Goal: Transaction & Acquisition: Book appointment/travel/reservation

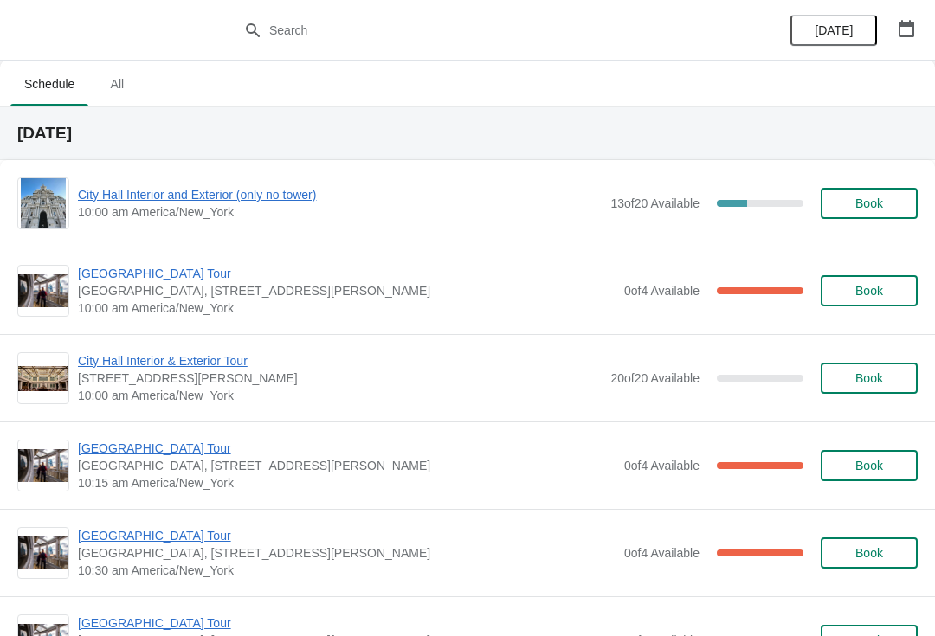
scroll to position [2, 0]
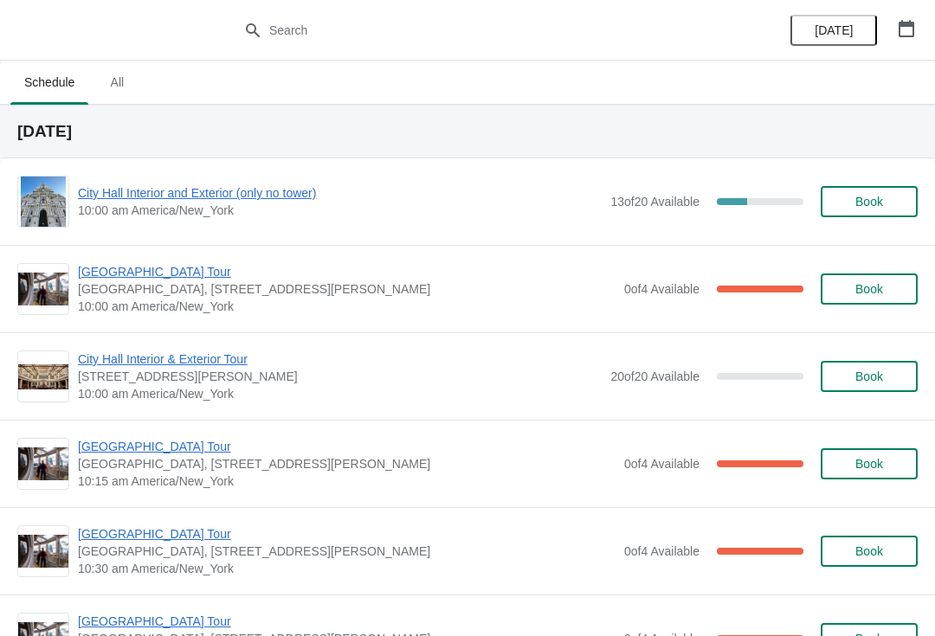
click at [167, 278] on span "[GEOGRAPHIC_DATA] Tour" at bounding box center [346, 271] width 537 height 17
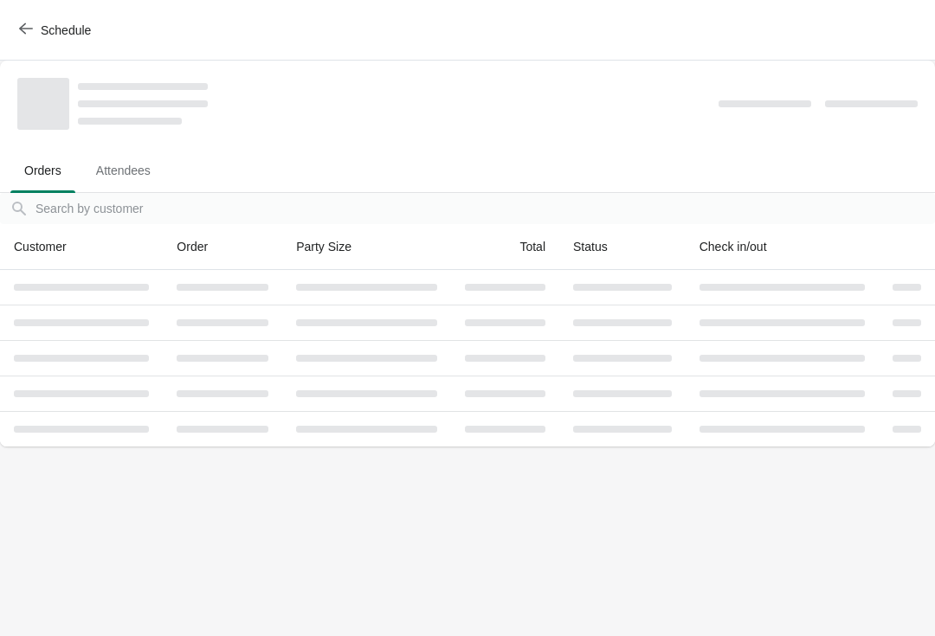
scroll to position [0, 0]
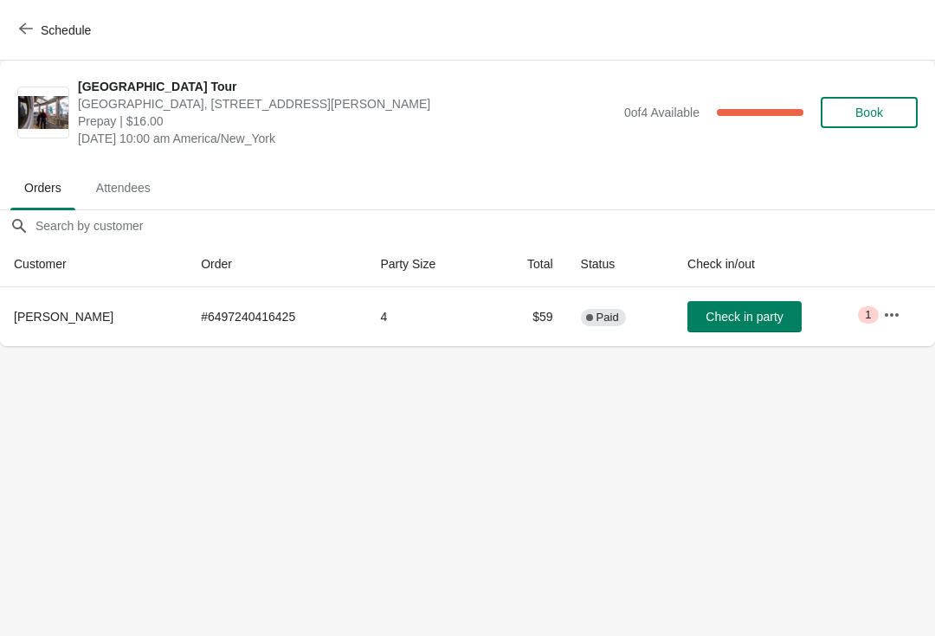
click at [771, 349] on body "Schedule City Hall Tower Tour City Hall Visitor Center, 1400 John F Kennedy Bou…" at bounding box center [467, 318] width 935 height 636
click at [767, 313] on span "Check in party" at bounding box center [743, 317] width 77 height 14
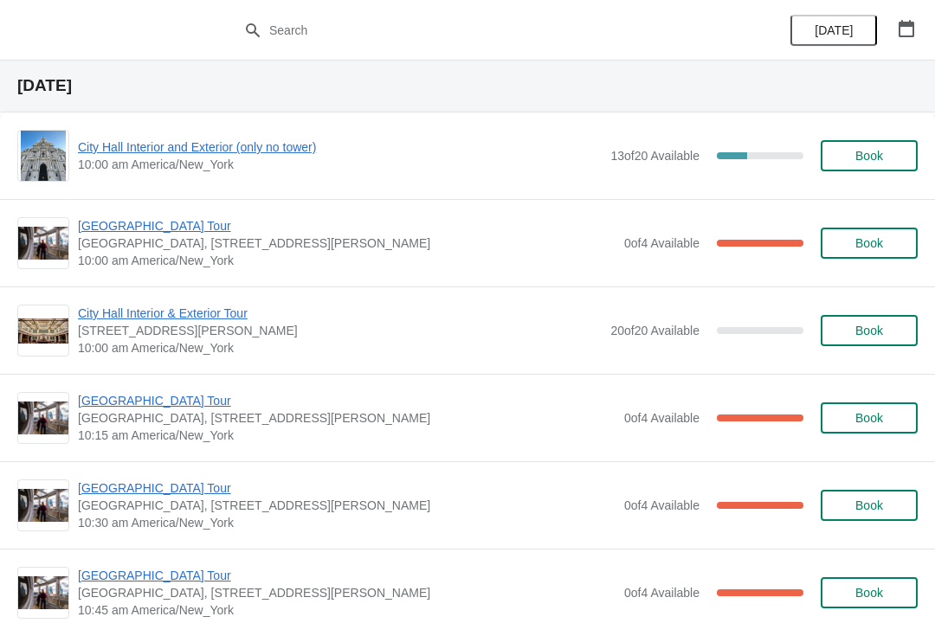
scroll to position [46, 0]
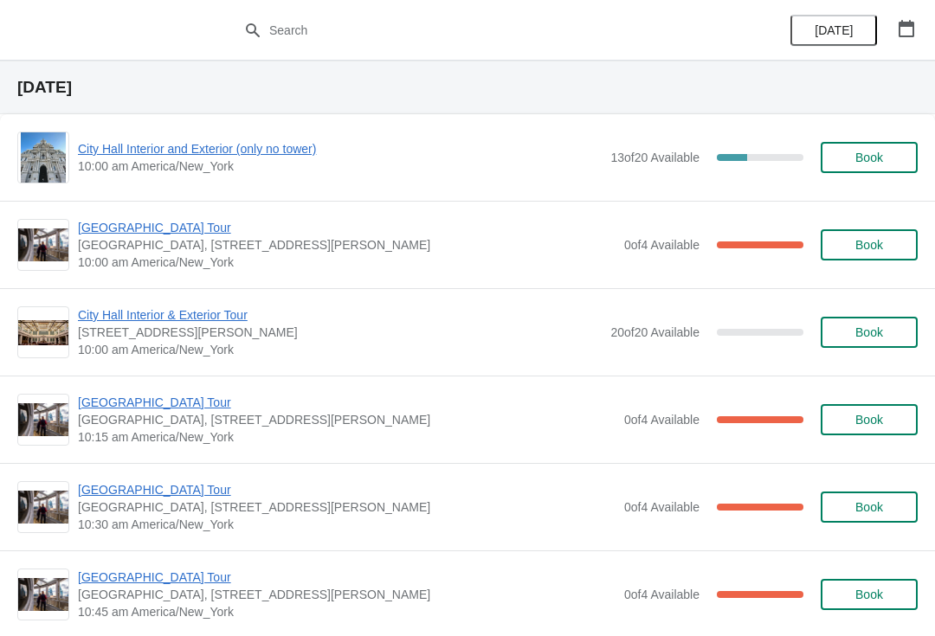
click at [163, 403] on span "[GEOGRAPHIC_DATA] Tour" at bounding box center [346, 402] width 537 height 17
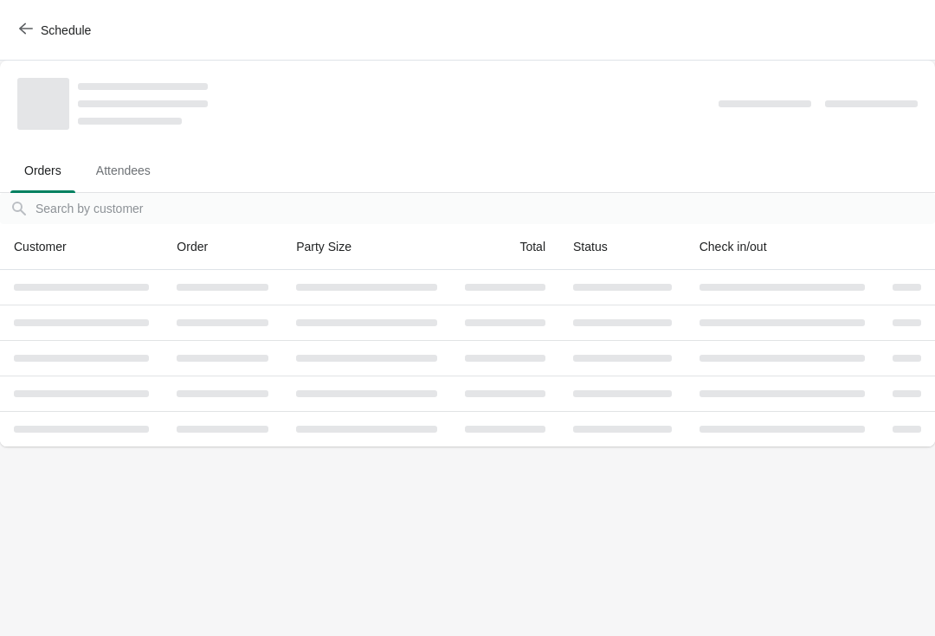
scroll to position [0, 0]
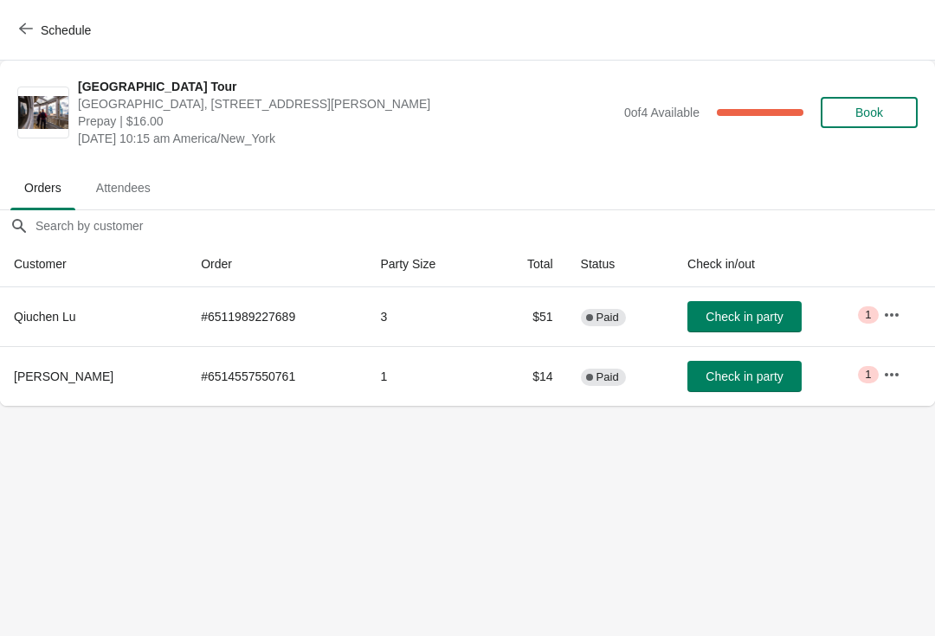
click at [754, 376] on span "Check in party" at bounding box center [743, 377] width 77 height 14
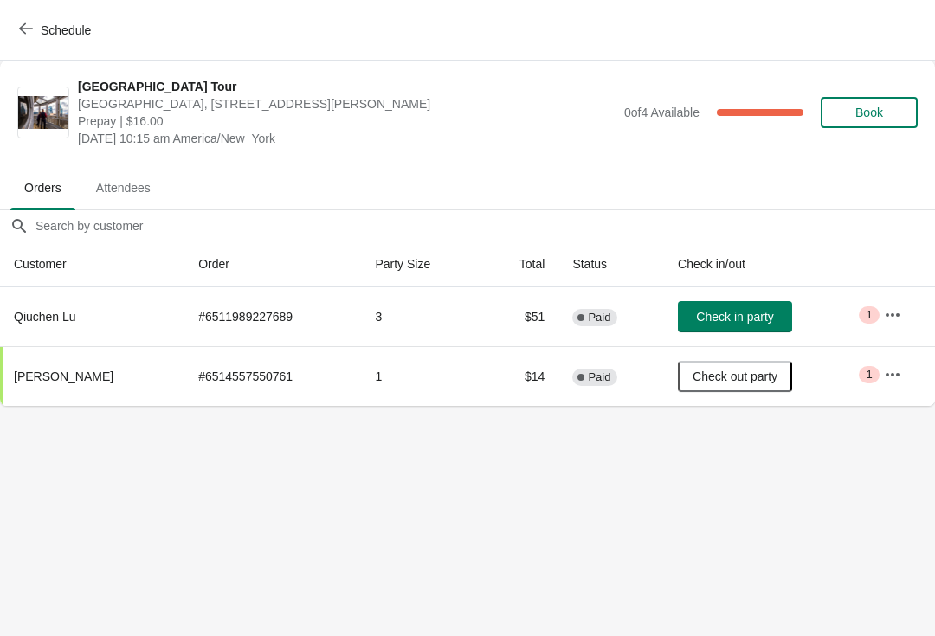
click at [42, 25] on span "Schedule" at bounding box center [66, 30] width 50 height 14
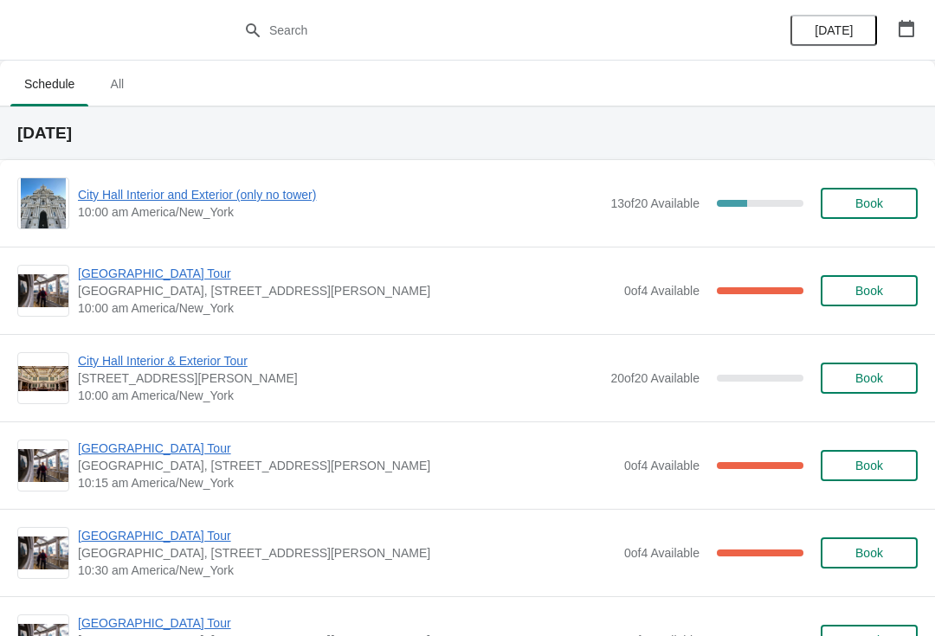
click at [198, 197] on span "City Hall Interior and Exterior (only no tower)" at bounding box center [340, 194] width 524 height 17
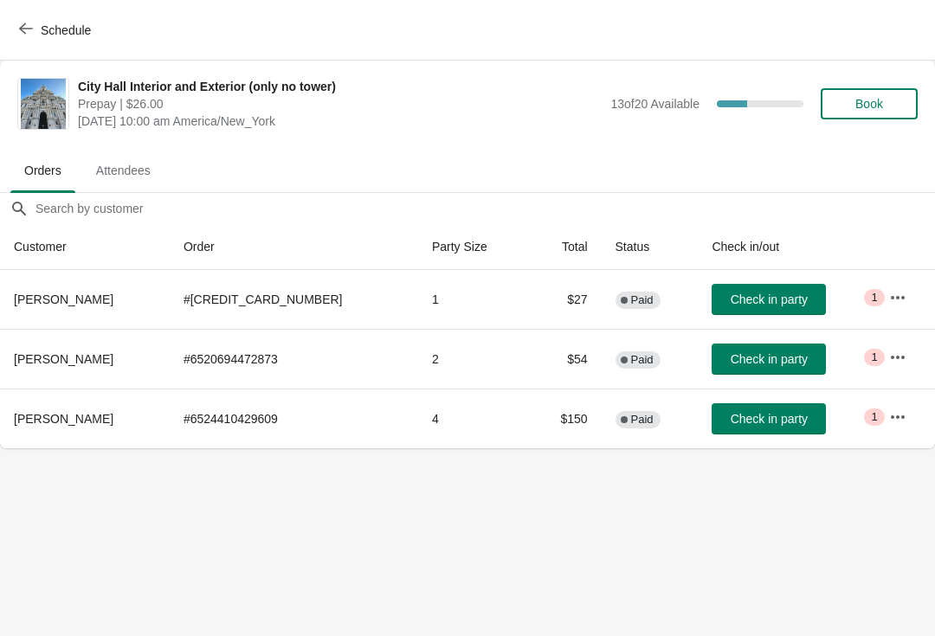
click at [742, 352] on span "Check in party" at bounding box center [768, 359] width 77 height 14
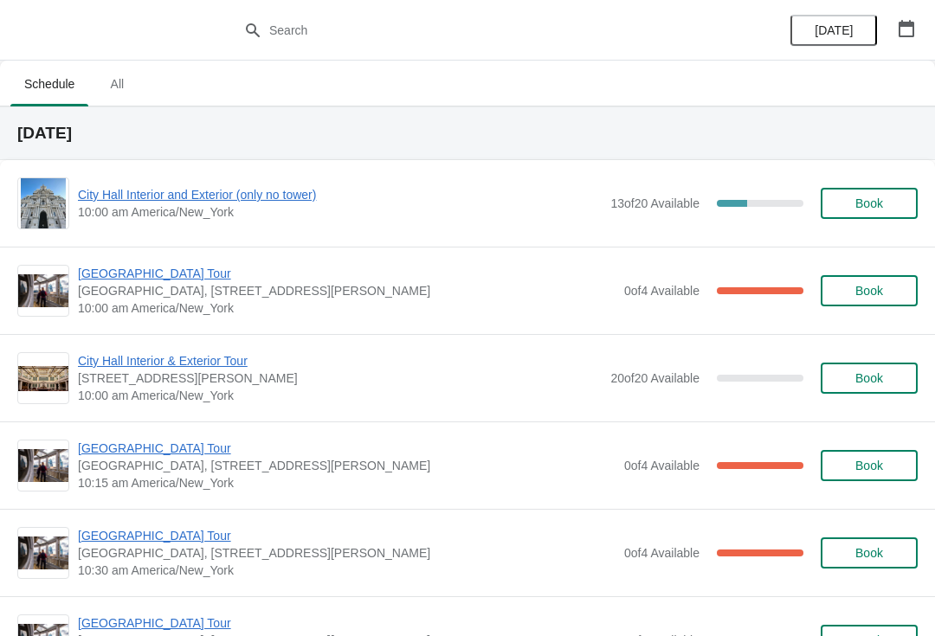
click at [232, 192] on span "City Hall Interior and Exterior (only no tower)" at bounding box center [340, 194] width 524 height 17
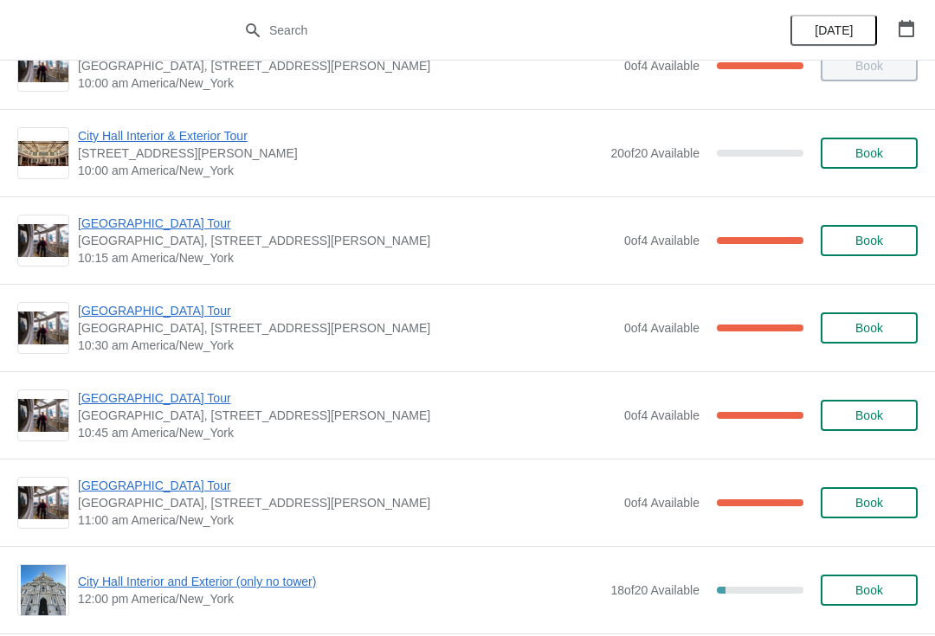
scroll to position [230, 0]
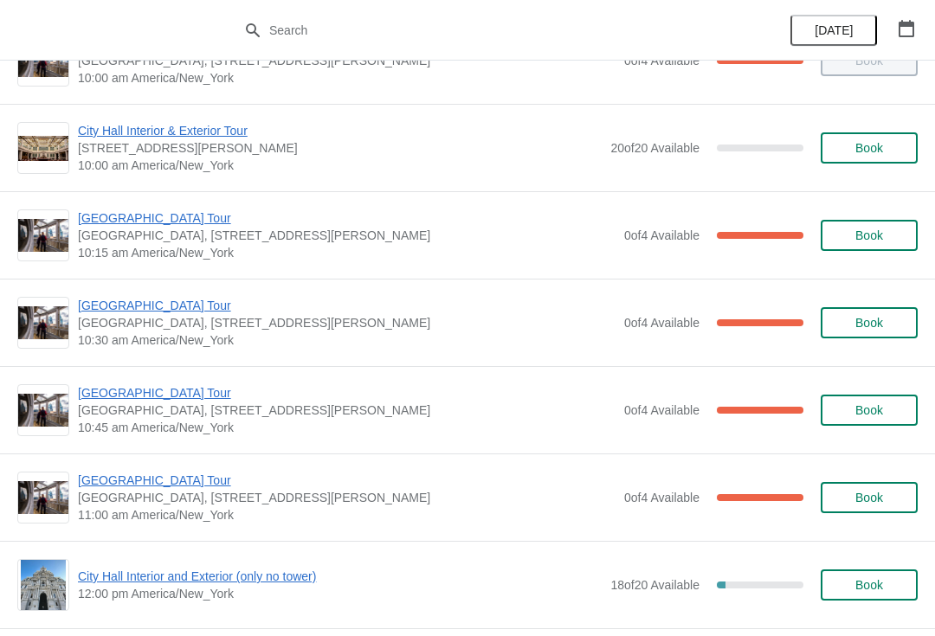
click at [163, 303] on span "[GEOGRAPHIC_DATA] Tour" at bounding box center [346, 305] width 537 height 17
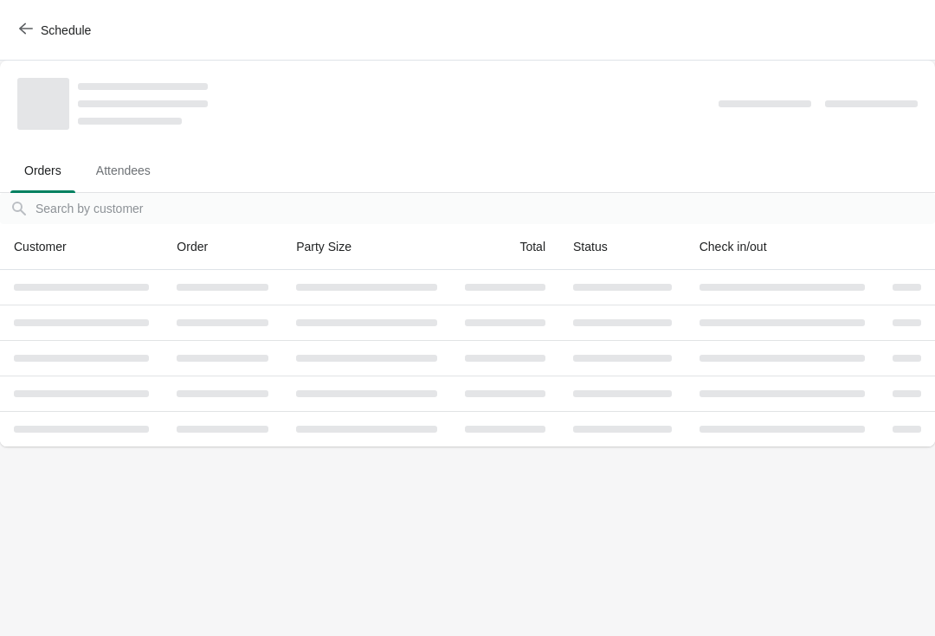
scroll to position [0, 0]
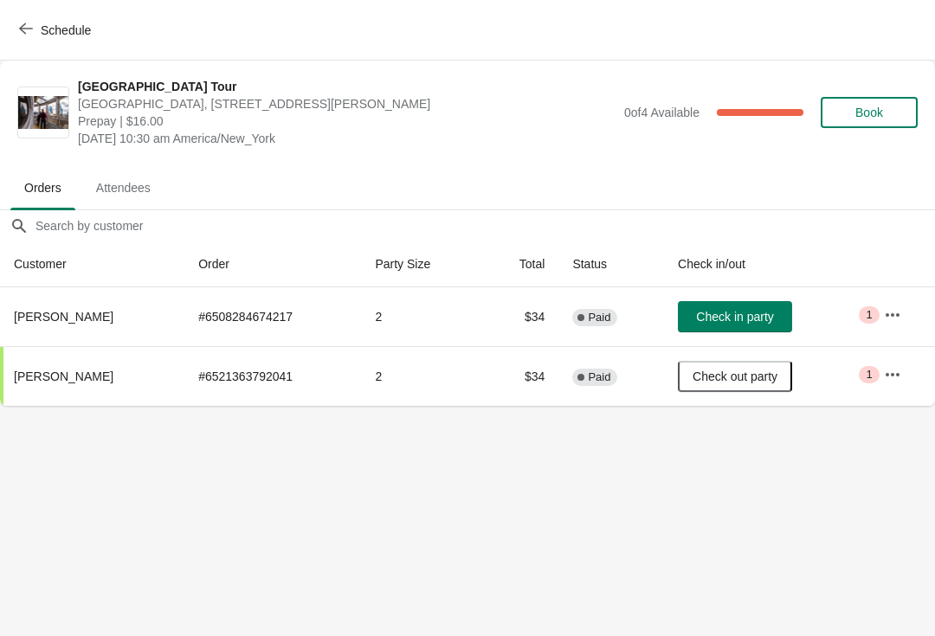
click at [717, 310] on span "Check in party" at bounding box center [734, 317] width 77 height 14
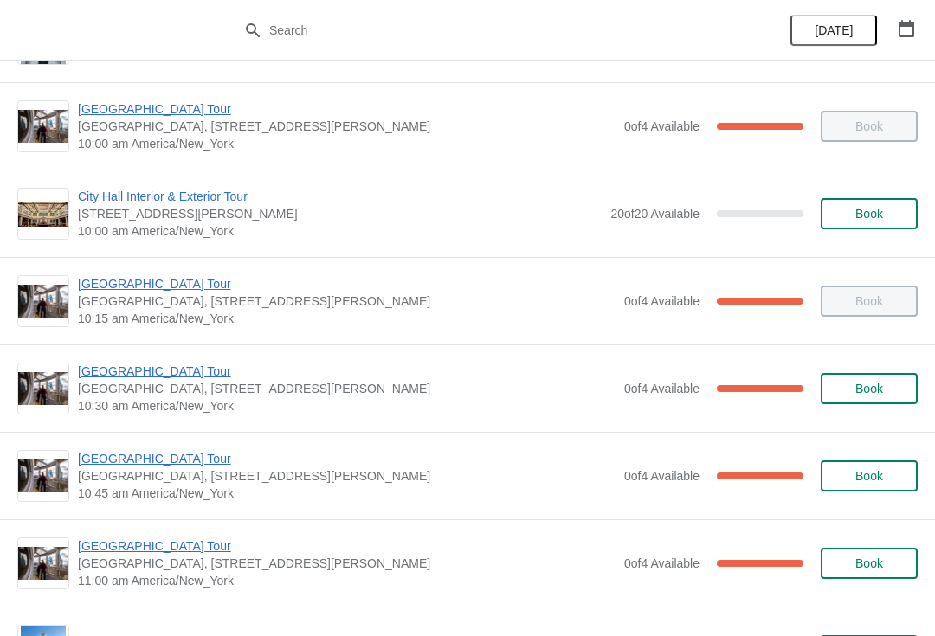
scroll to position [170, 0]
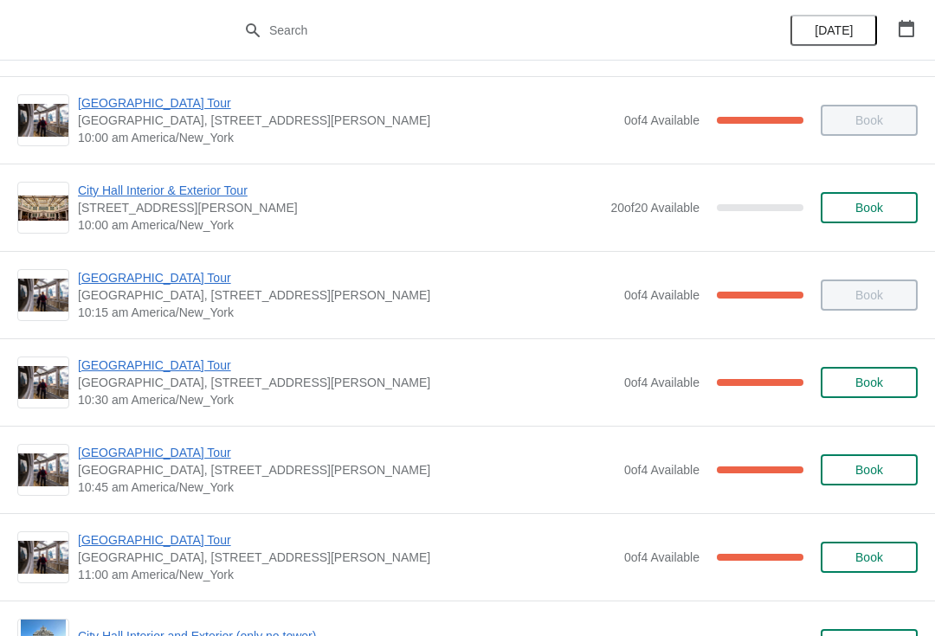
click at [166, 369] on span "[GEOGRAPHIC_DATA] Tour" at bounding box center [346, 365] width 537 height 17
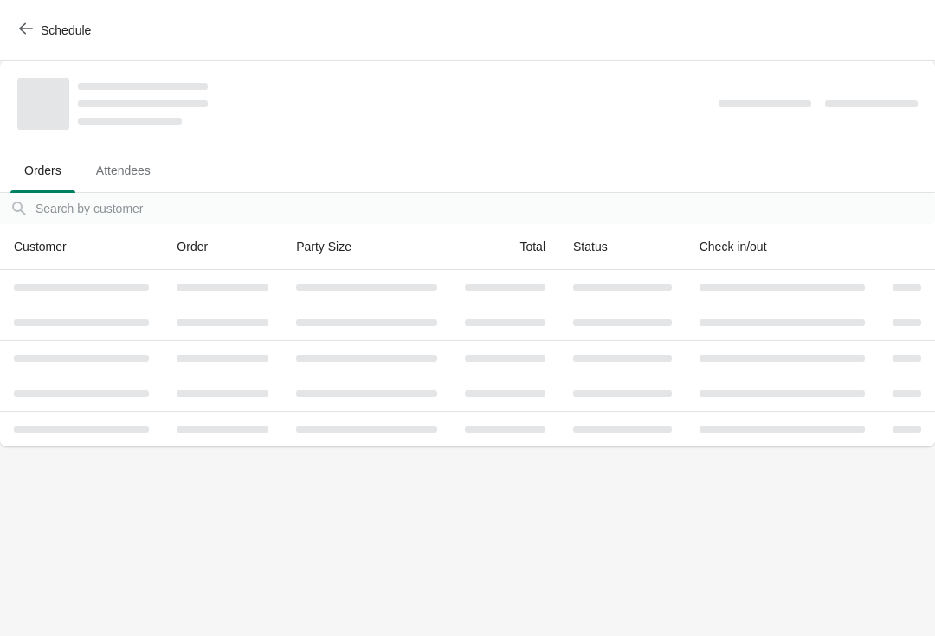
scroll to position [0, 0]
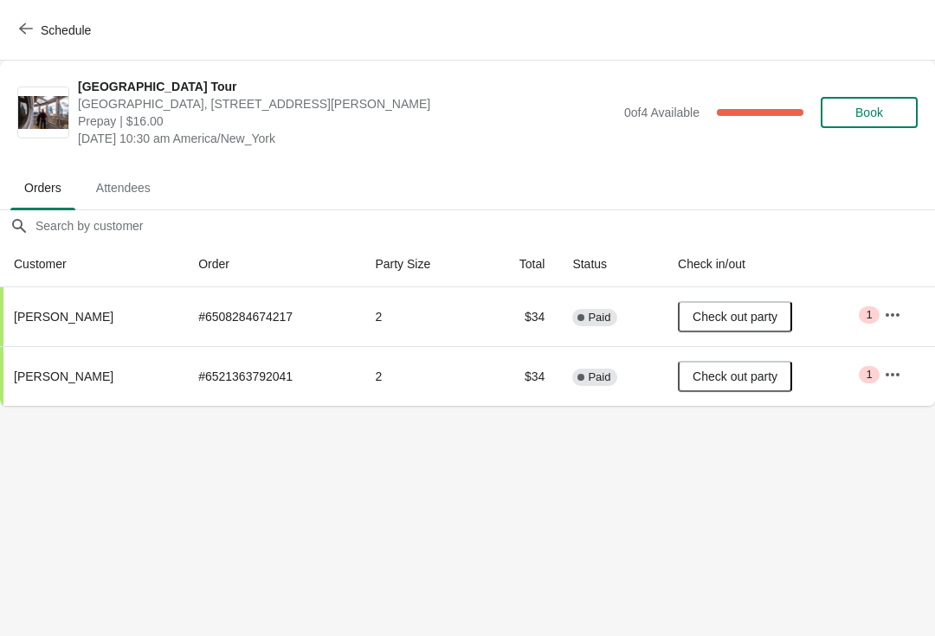
click at [32, 29] on icon "button" at bounding box center [26, 29] width 14 height 14
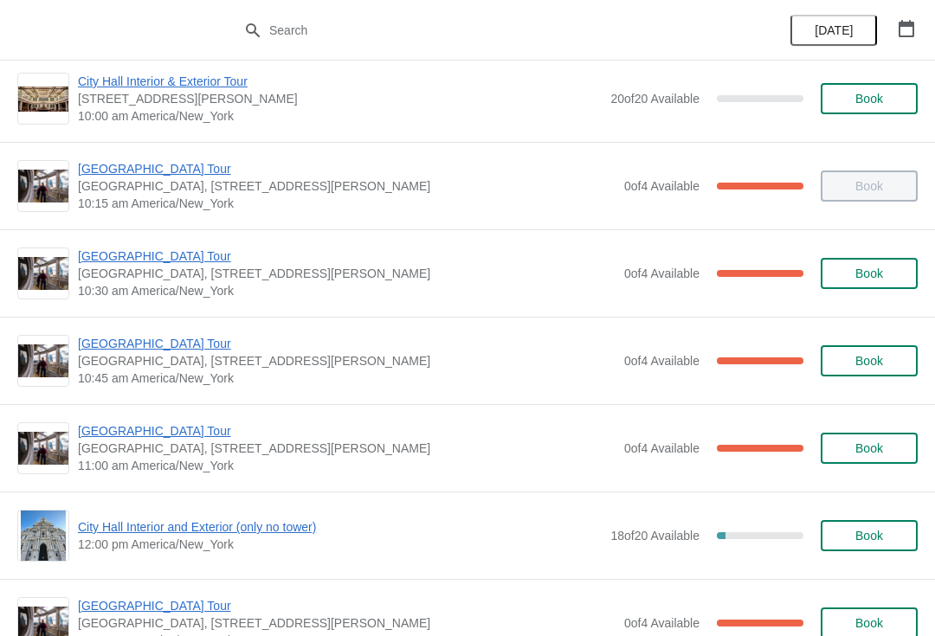
scroll to position [286, 0]
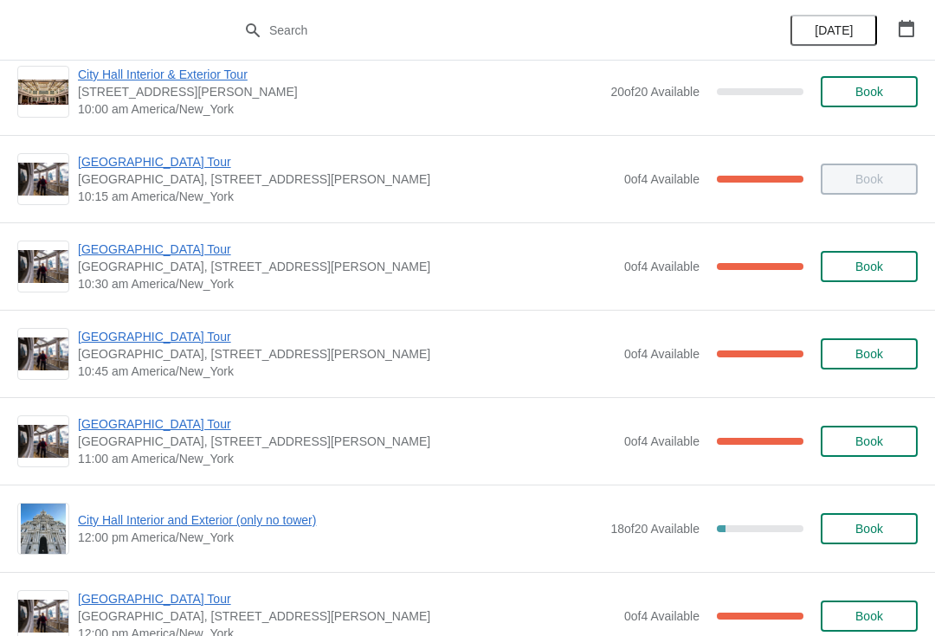
click at [128, 333] on span "[GEOGRAPHIC_DATA] Tour" at bounding box center [346, 336] width 537 height 17
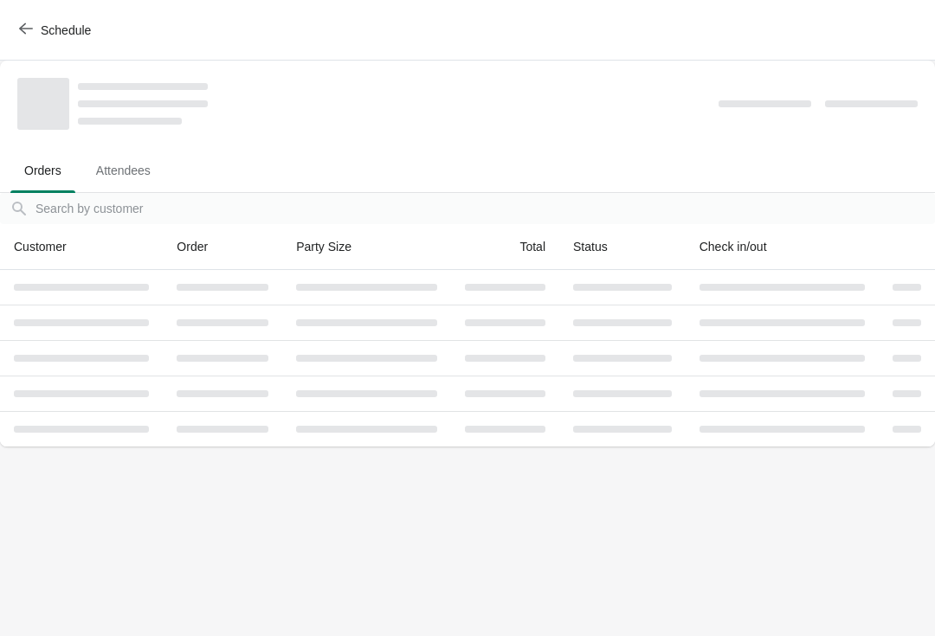
scroll to position [0, 0]
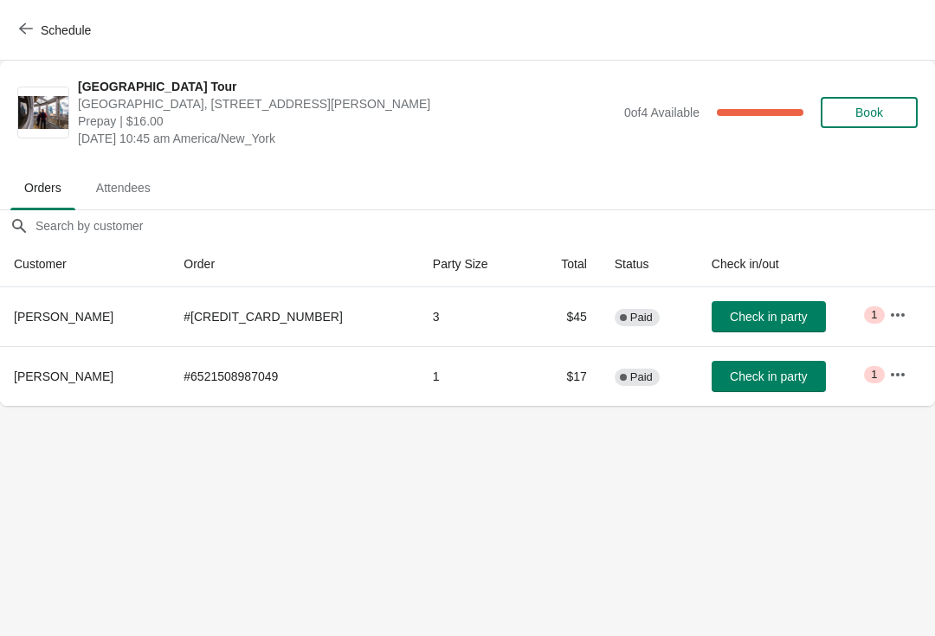
click at [731, 321] on span "Check in party" at bounding box center [768, 317] width 77 height 14
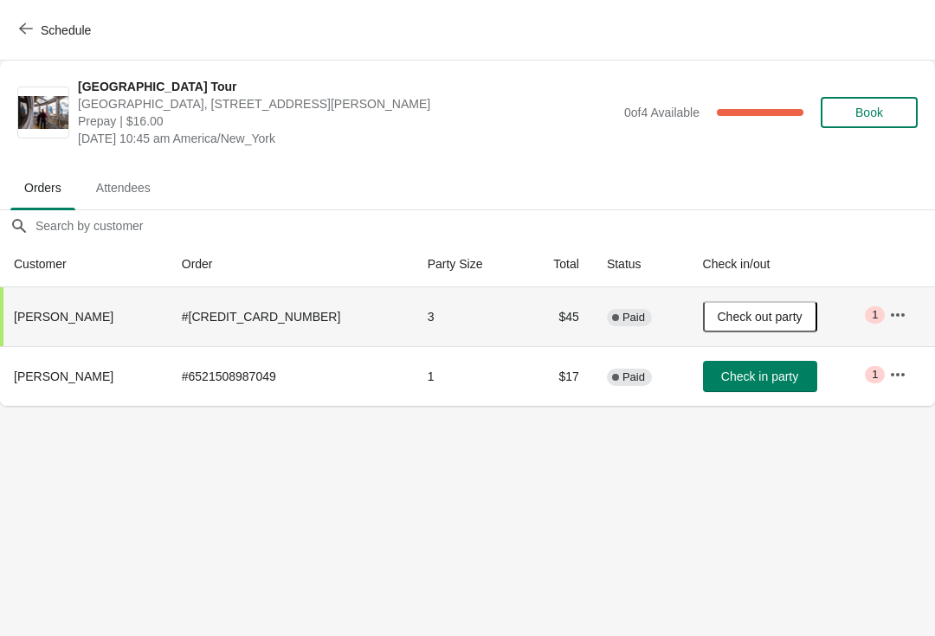
click at [33, 27] on span "Schedule" at bounding box center [56, 30] width 68 height 16
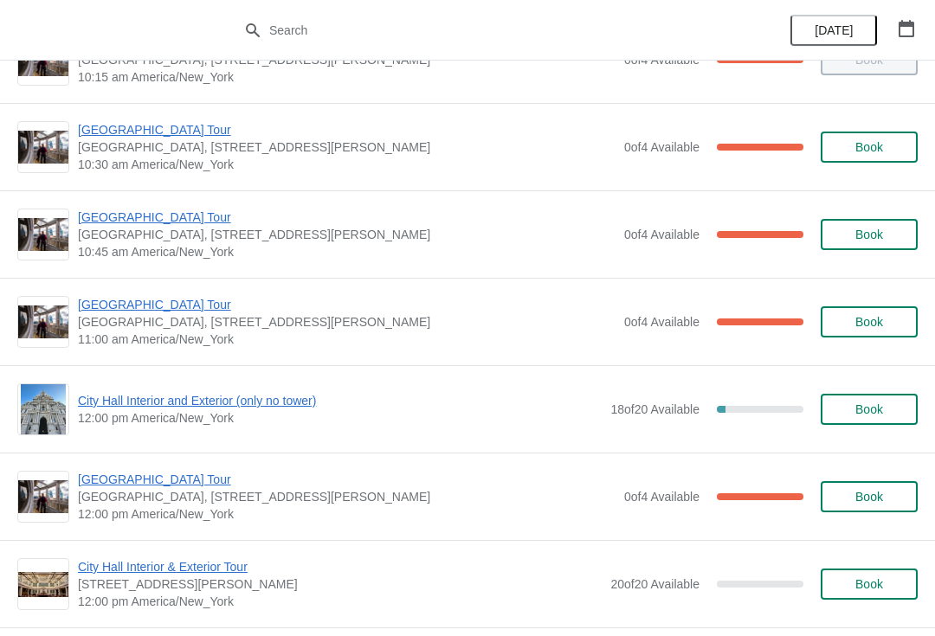
scroll to position [419, 0]
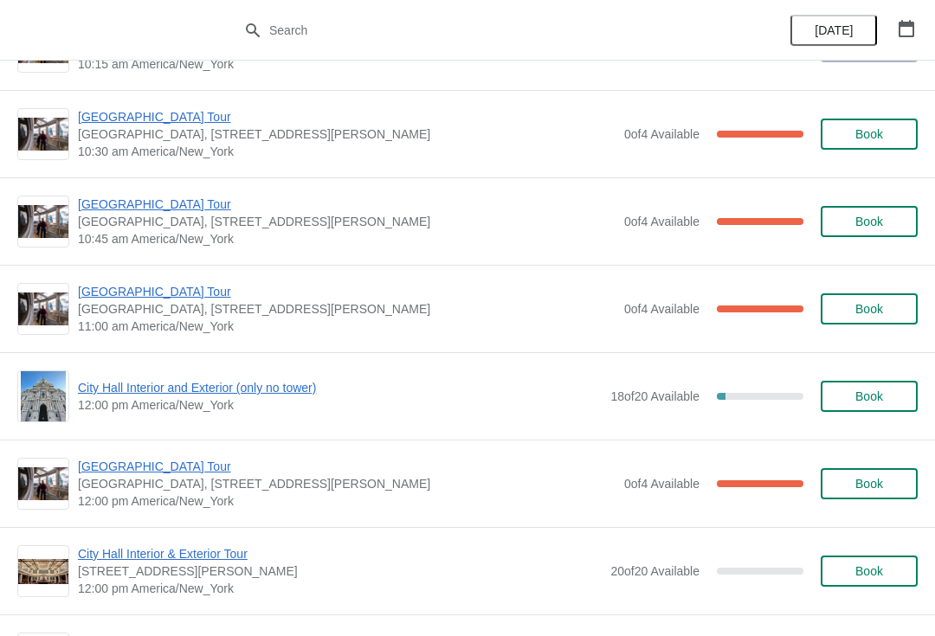
click at [172, 295] on span "[GEOGRAPHIC_DATA] Tour" at bounding box center [346, 291] width 537 height 17
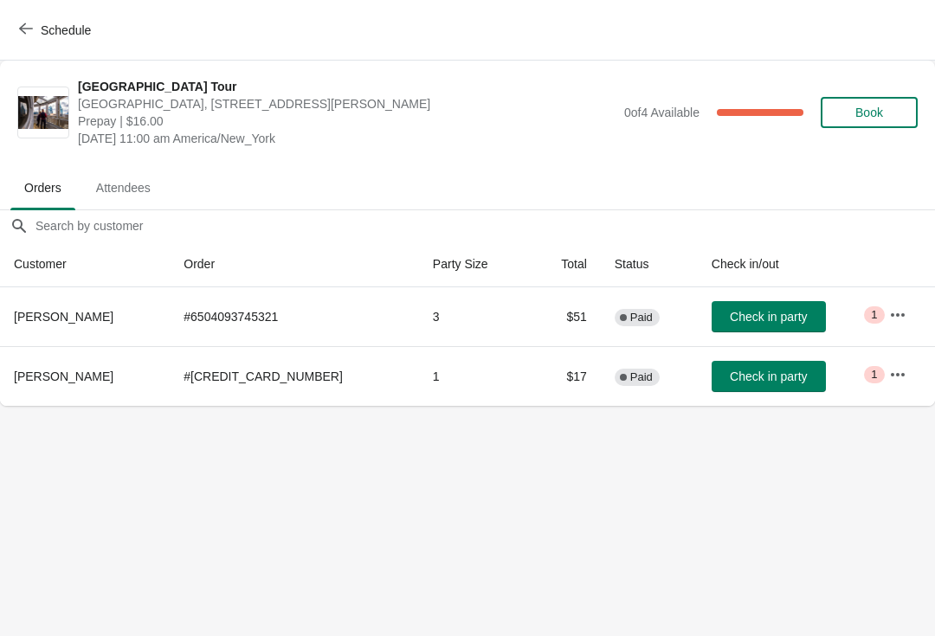
click at [30, 35] on span "button" at bounding box center [26, 30] width 14 height 16
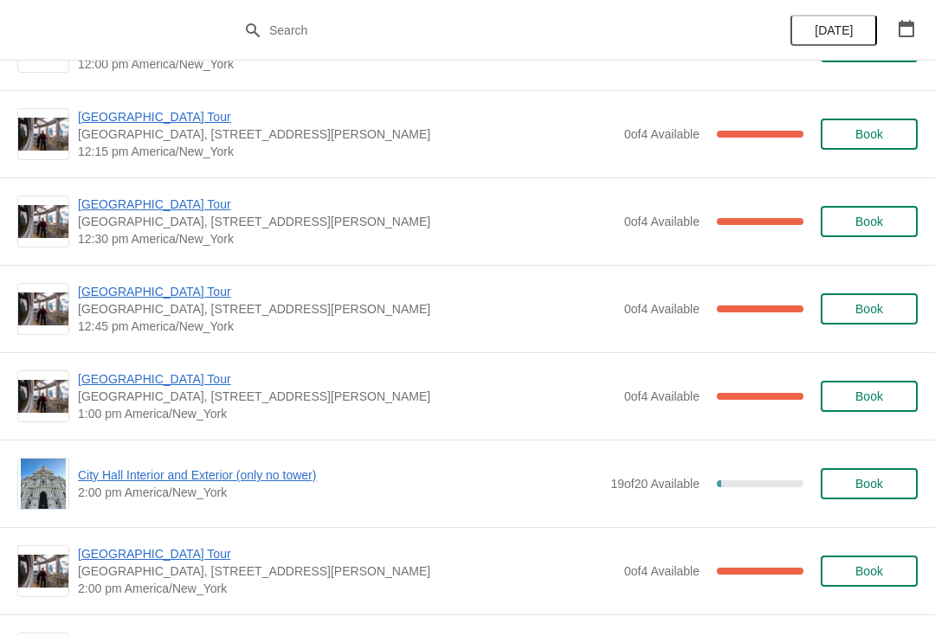
scroll to position [929, 0]
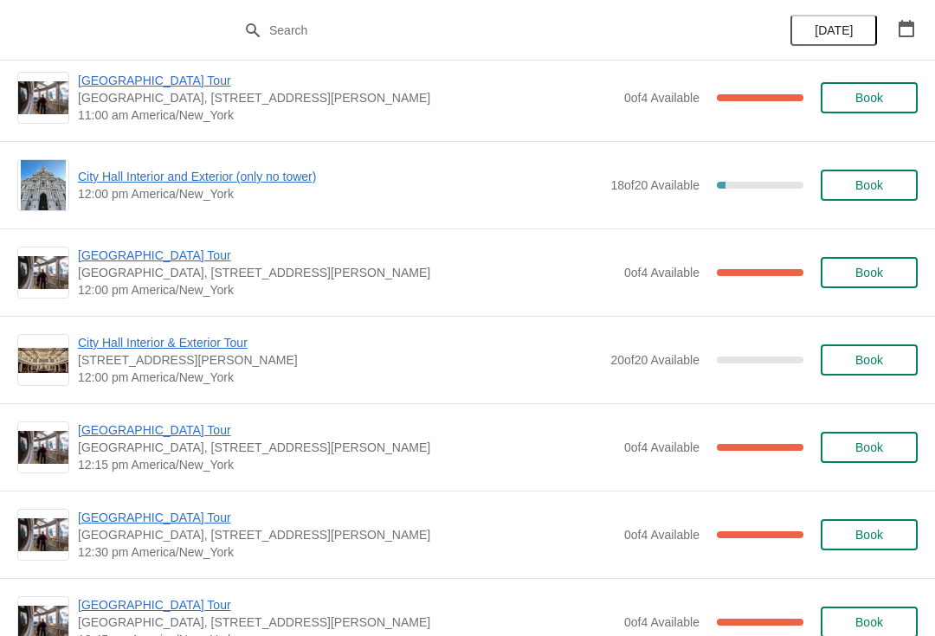
click at [558, 479] on div "City Hall Tower Tour City Hall Visitor Center, 1400 John F Kennedy Boulevard Su…" at bounding box center [467, 446] width 935 height 87
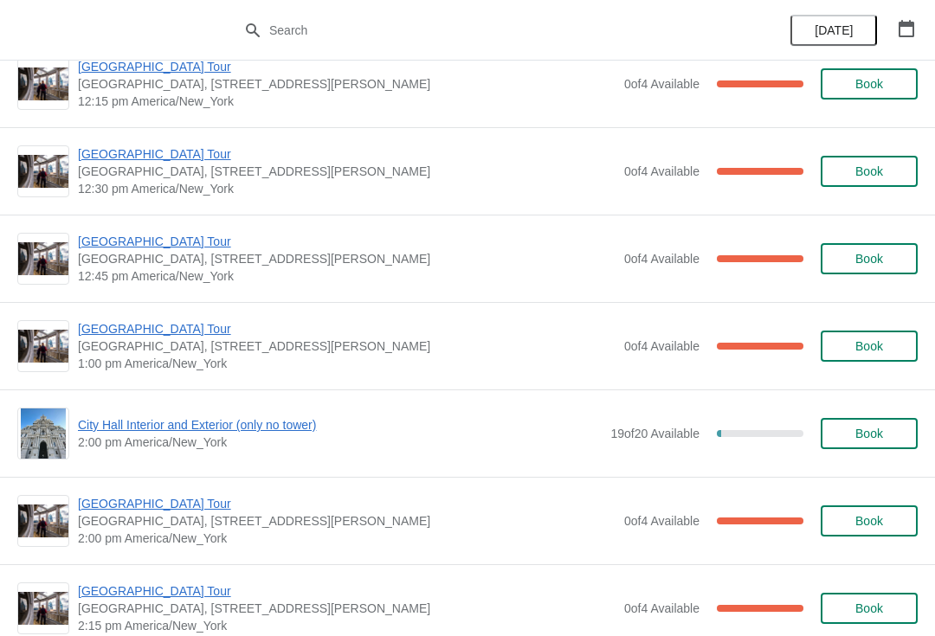
scroll to position [1071, 0]
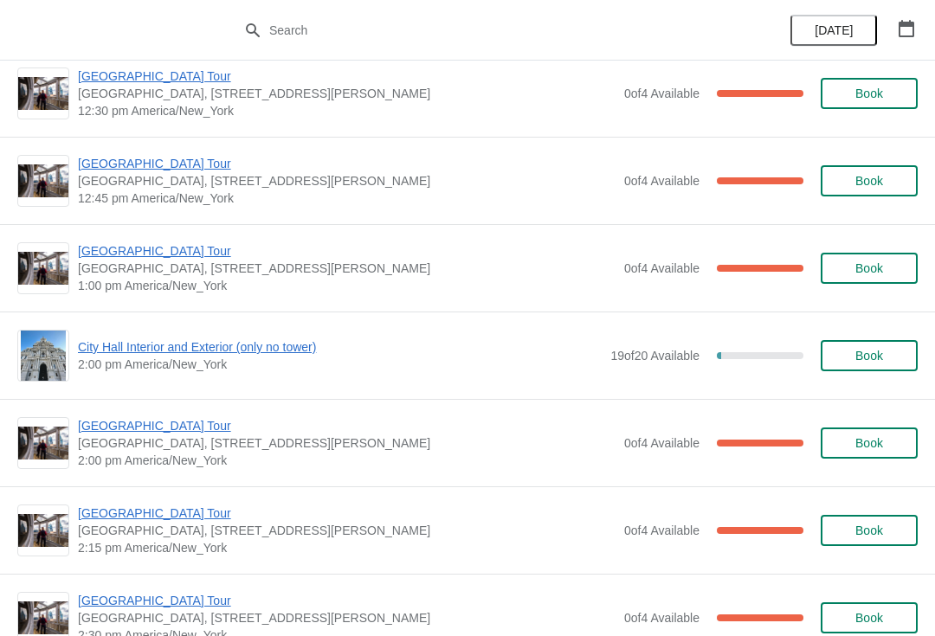
click at [253, 283] on span "1:00 pm America/New_York" at bounding box center [346, 285] width 537 height 17
click at [143, 426] on span "[GEOGRAPHIC_DATA] Tour" at bounding box center [346, 425] width 537 height 17
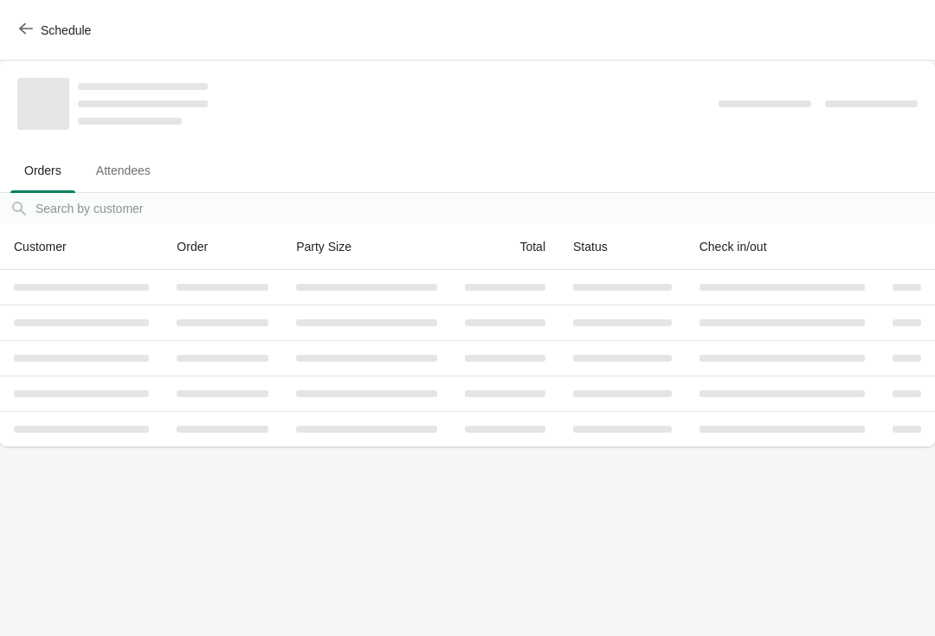
scroll to position [0, 0]
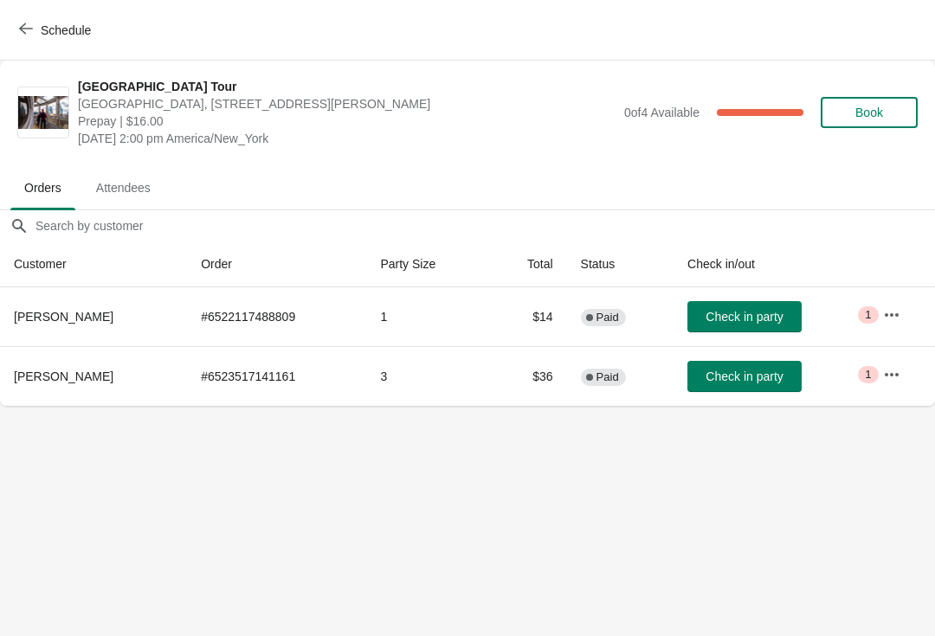
click at [775, 384] on button "Check in party" at bounding box center [744, 376] width 114 height 31
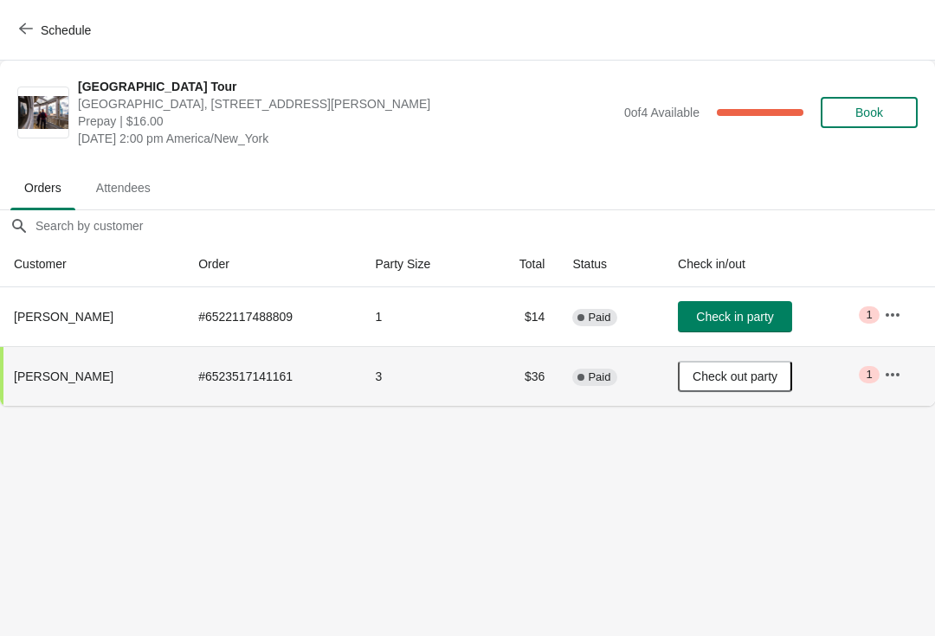
click at [39, 34] on span "Schedule" at bounding box center [56, 30] width 68 height 16
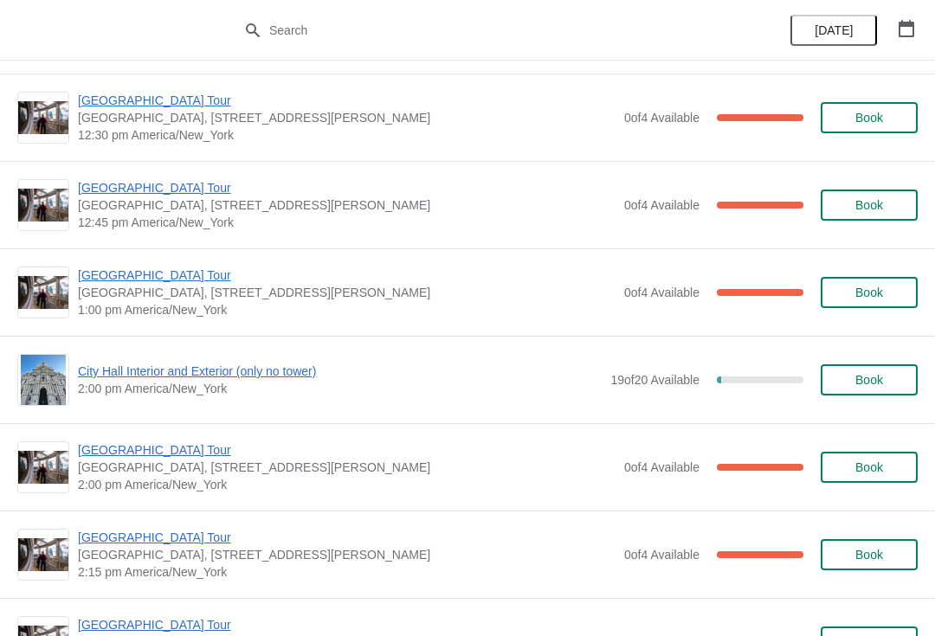
scroll to position [1069, 0]
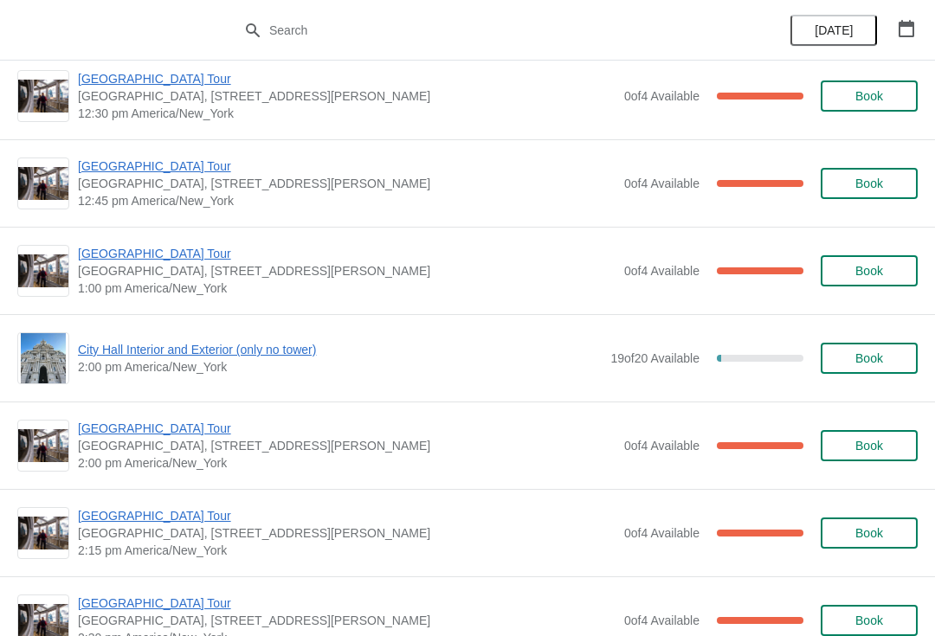
click at [239, 367] on span "2:00 pm America/New_York" at bounding box center [340, 366] width 524 height 17
click at [210, 356] on span "City Hall Interior and Exterior (only no tower)" at bounding box center [340, 349] width 524 height 17
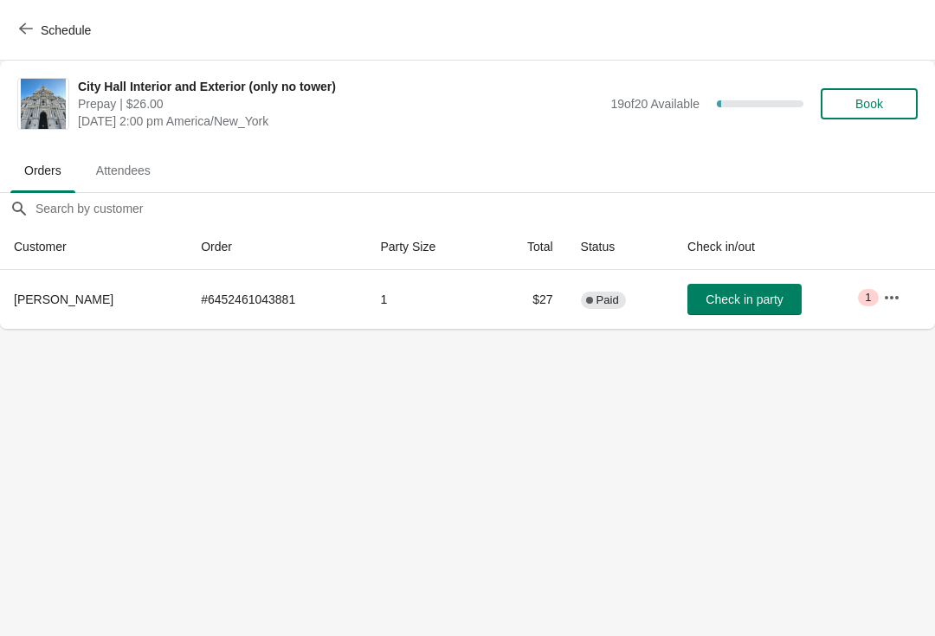
click at [868, 105] on span "Book" at bounding box center [869, 104] width 28 height 14
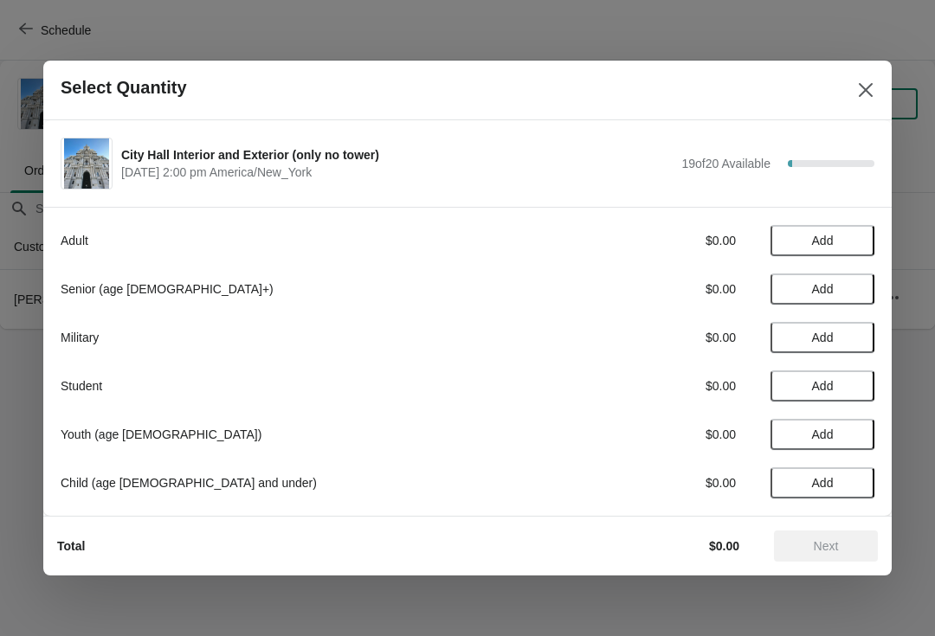
click at [820, 336] on span "Add" at bounding box center [823, 338] width 22 height 14
click at [824, 434] on span "Add" at bounding box center [823, 434] width 22 height 14
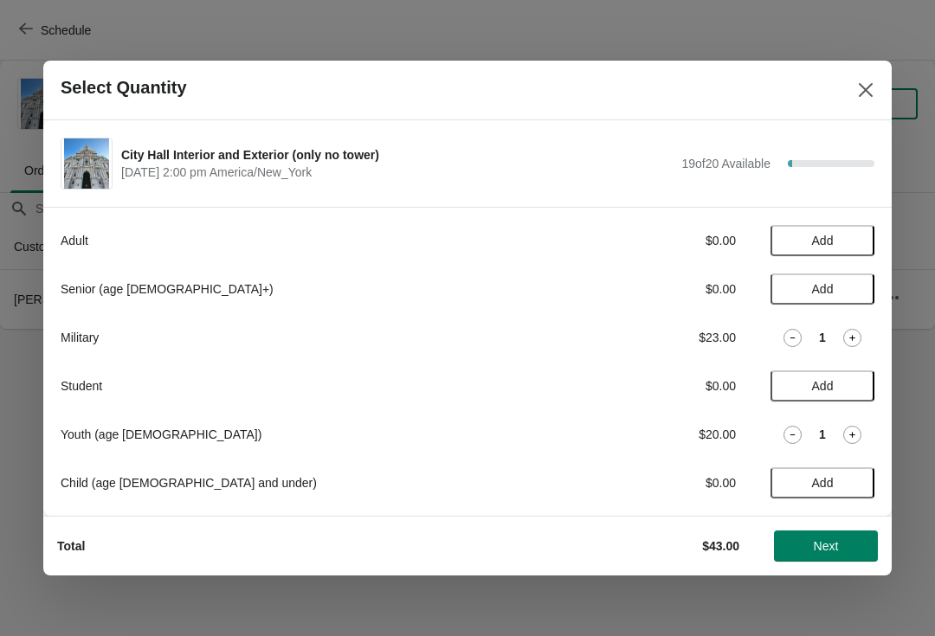
click at [845, 435] on icon at bounding box center [852, 435] width 18 height 18
click at [836, 536] on button "Next" at bounding box center [826, 545] width 104 height 31
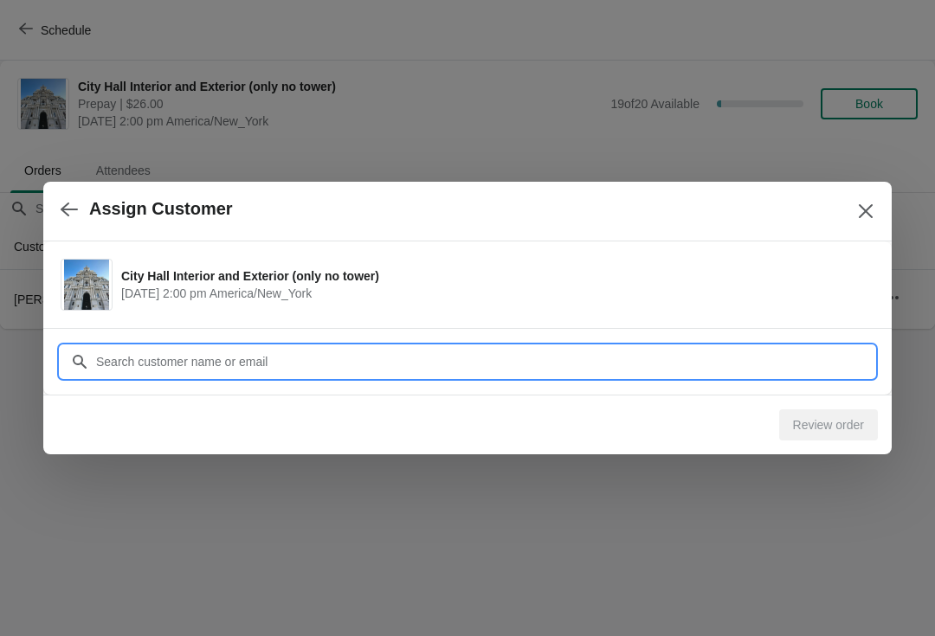
click at [196, 362] on input "Customer" at bounding box center [484, 361] width 779 height 31
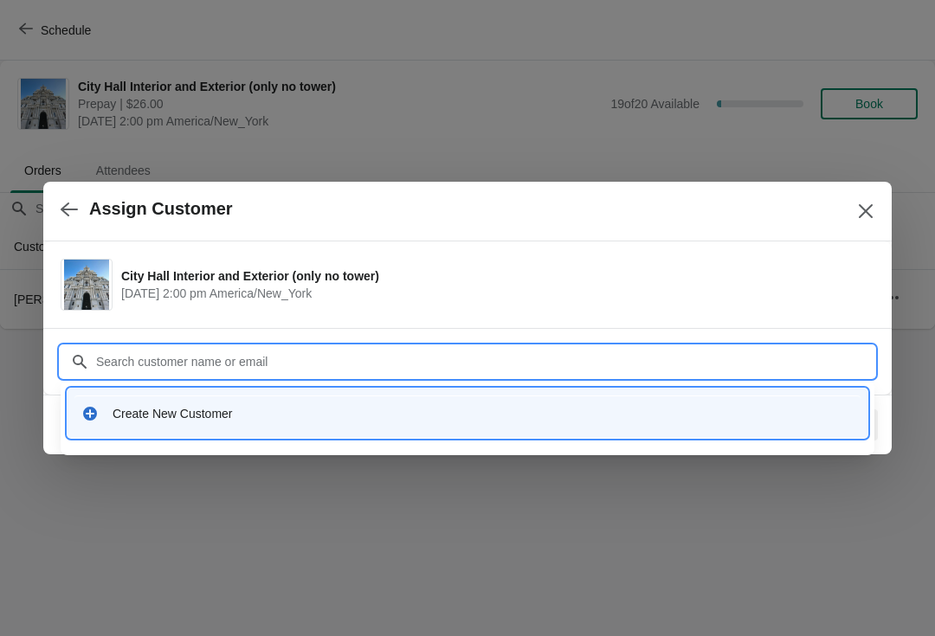
click at [197, 417] on div "Create New Customer" at bounding box center [482, 413] width 741 height 17
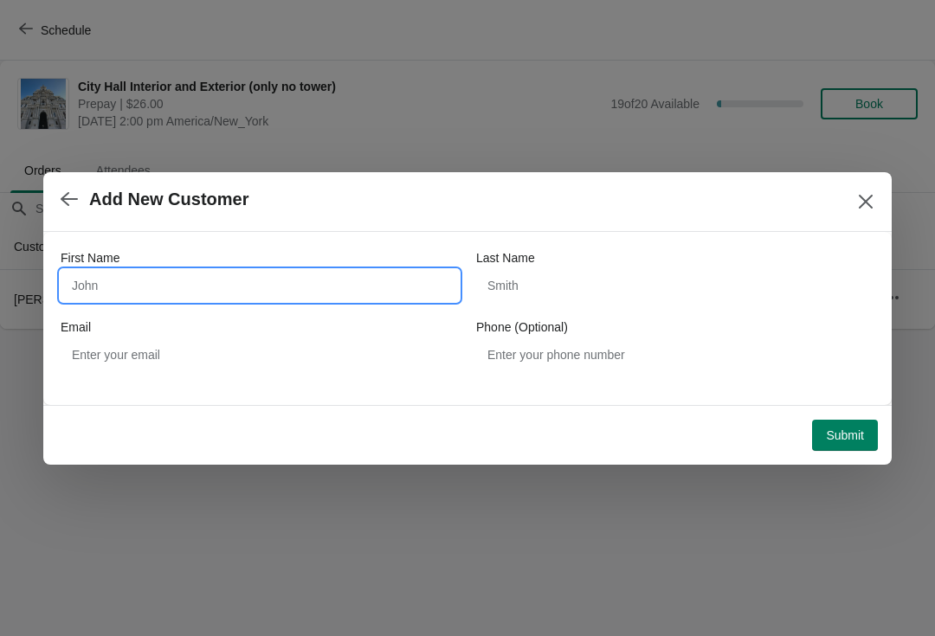
click at [190, 292] on input "First Name" at bounding box center [260, 285] width 398 height 31
type input "Matt"
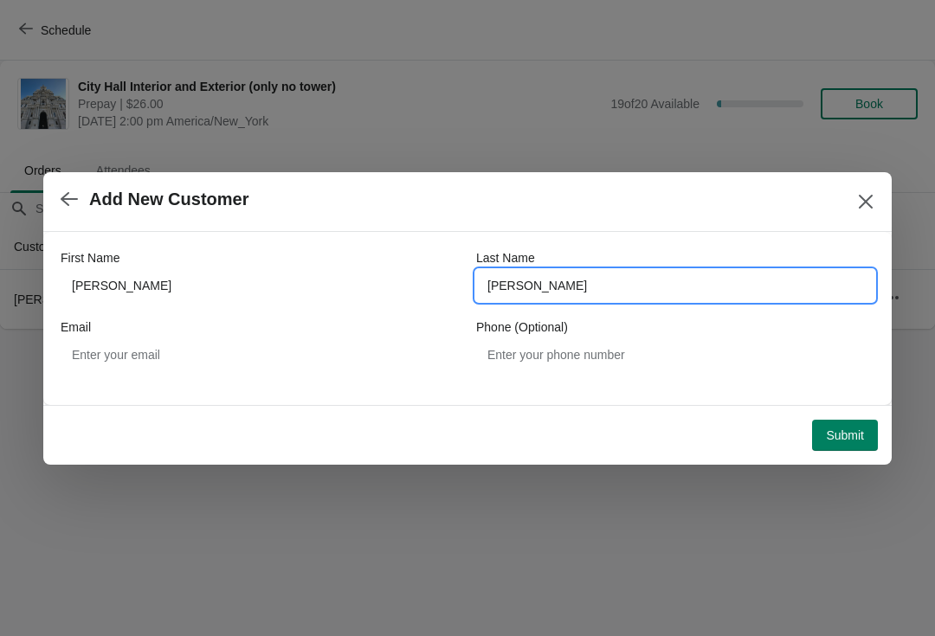
type input "adams"
click at [842, 429] on span "Submit" at bounding box center [845, 435] width 38 height 14
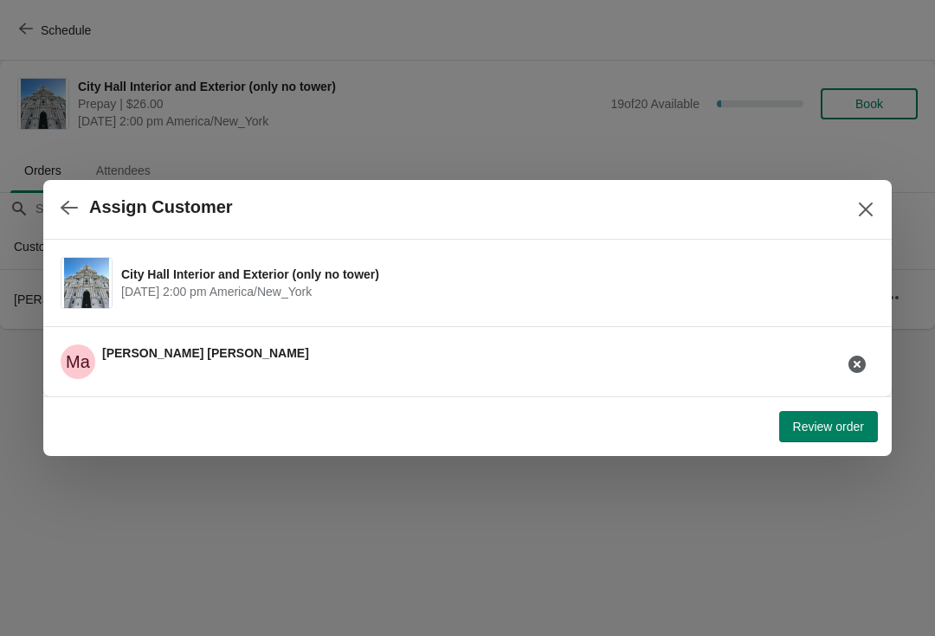
click at [832, 424] on span "Review order" at bounding box center [828, 427] width 71 height 14
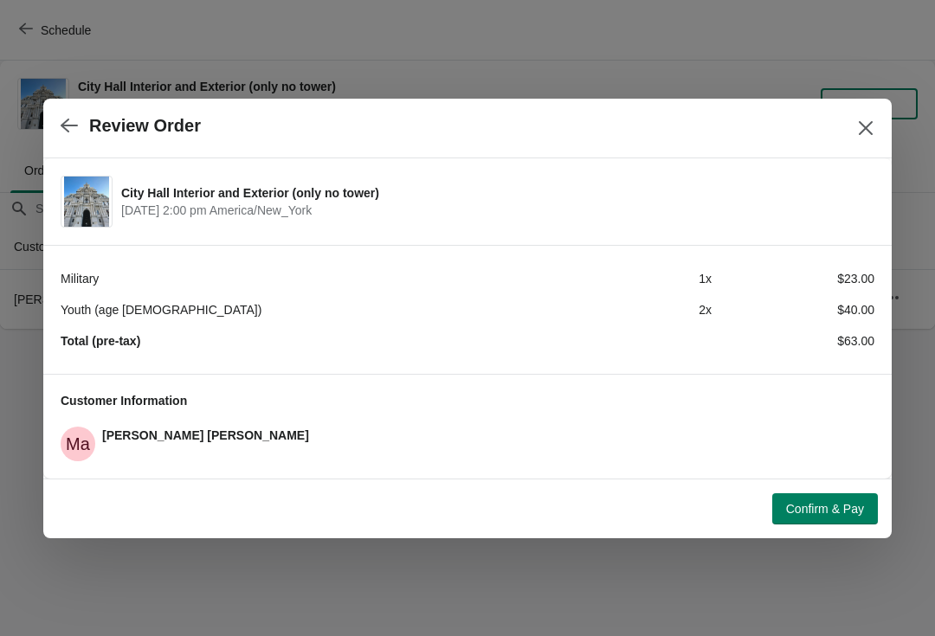
click at [821, 498] on button "Confirm & Pay" at bounding box center [825, 508] width 106 height 31
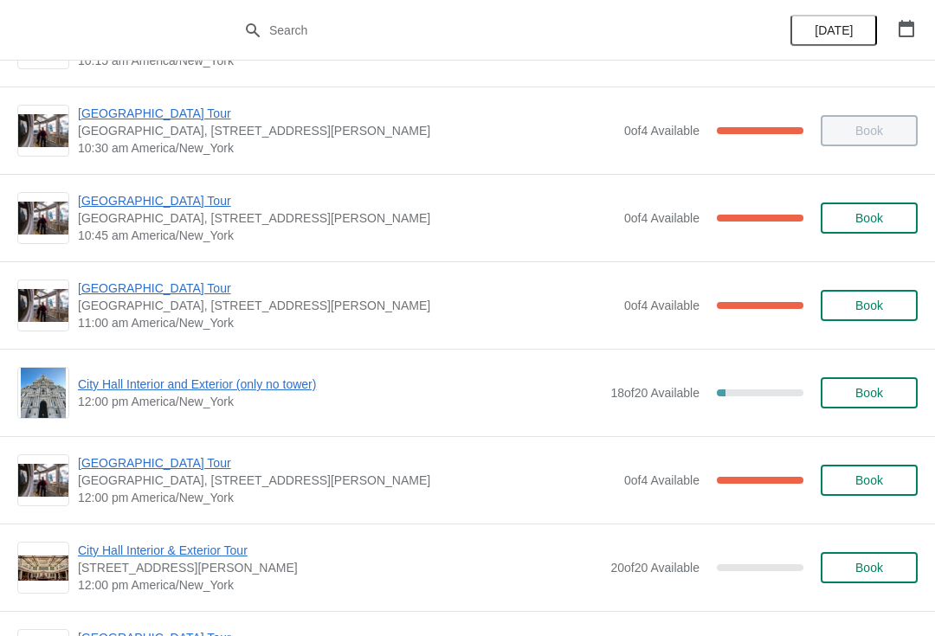
scroll to position [424, 0]
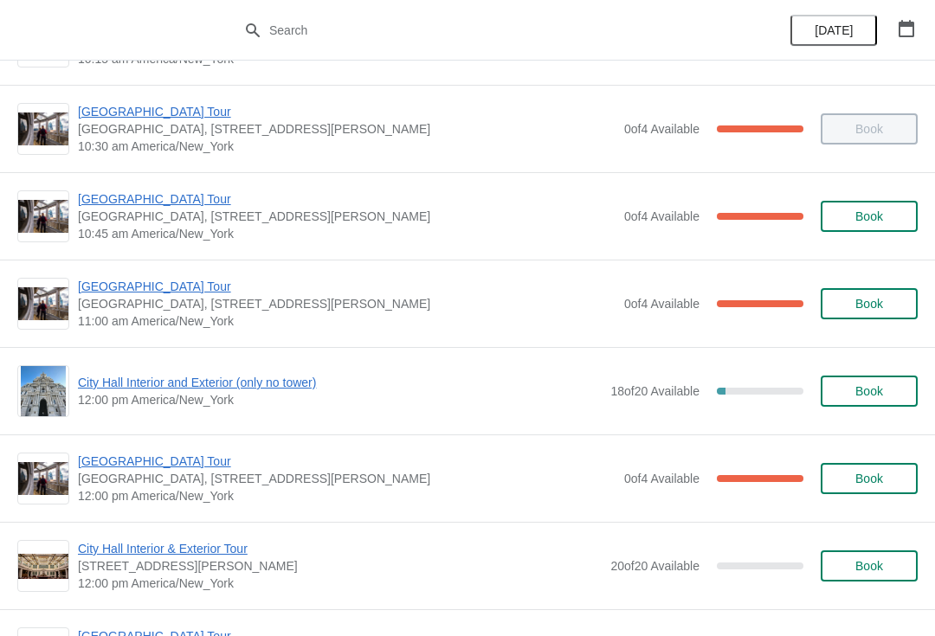
click at [152, 279] on span "[GEOGRAPHIC_DATA] Tour" at bounding box center [346, 286] width 537 height 17
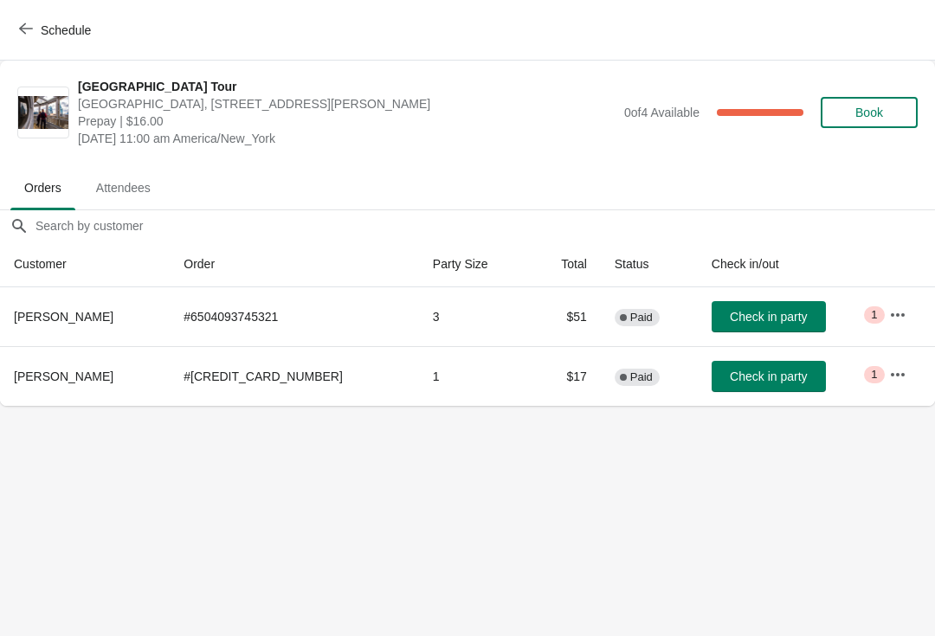
click at [34, 35] on span "Schedule" at bounding box center [56, 30] width 68 height 16
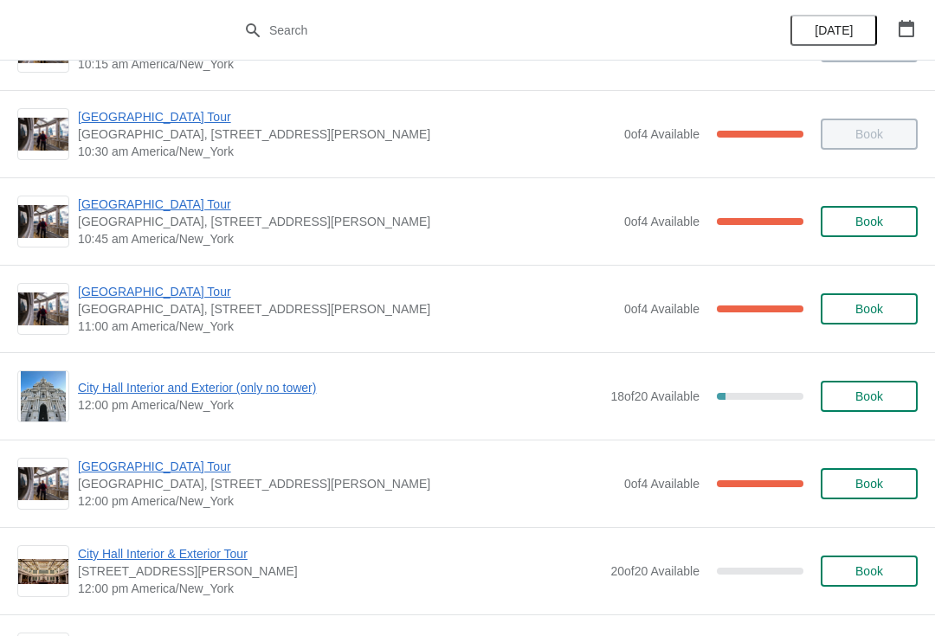
scroll to position [430, 0]
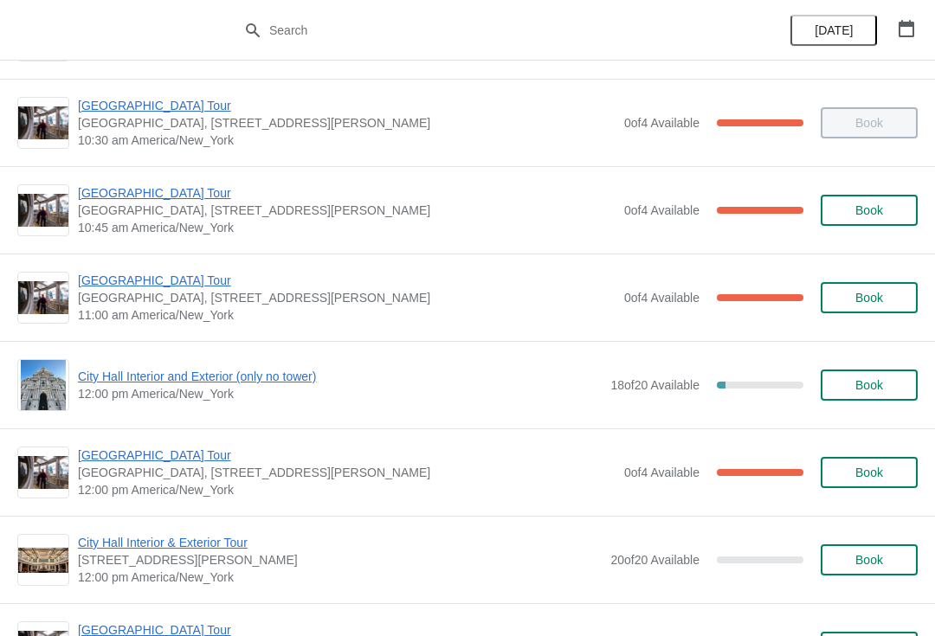
click at [91, 276] on span "[GEOGRAPHIC_DATA] Tour" at bounding box center [346, 280] width 537 height 17
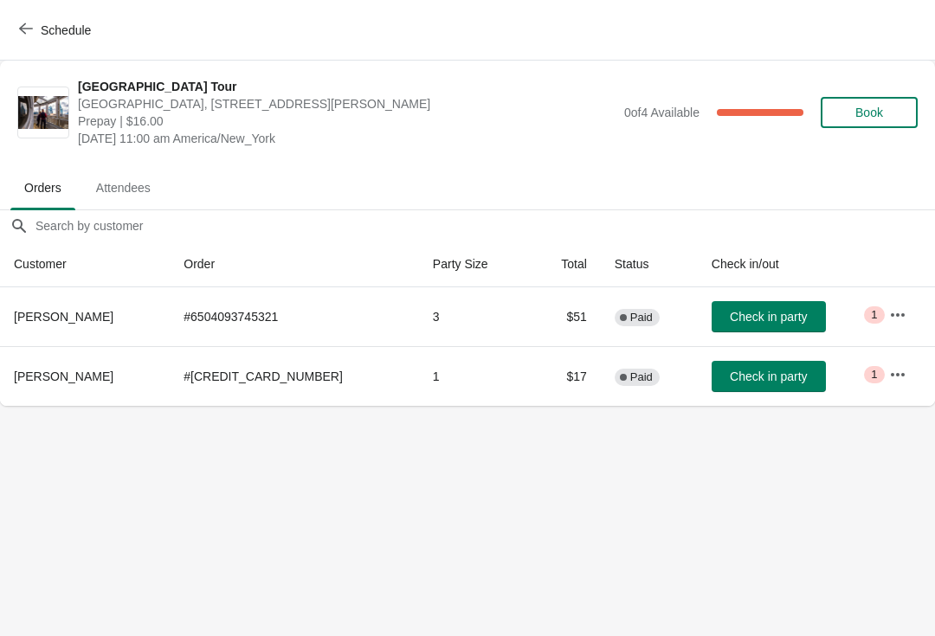
scroll to position [0, 0]
click at [41, 42] on button "Schedule" at bounding box center [57, 30] width 96 height 31
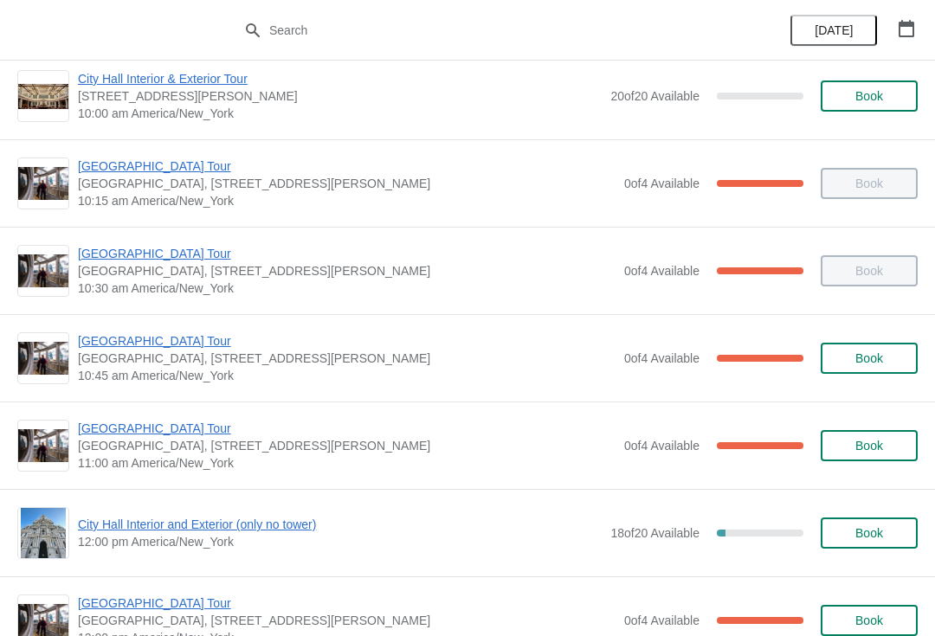
scroll to position [283, 0]
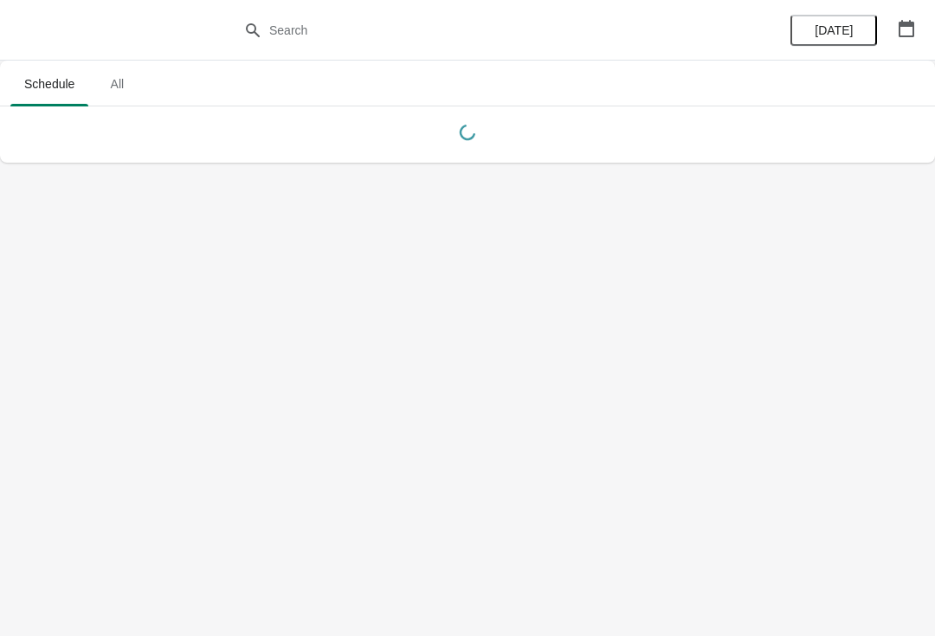
click at [690, 454] on body "Schedule All Schedule All [DATE]" at bounding box center [467, 318] width 935 height 636
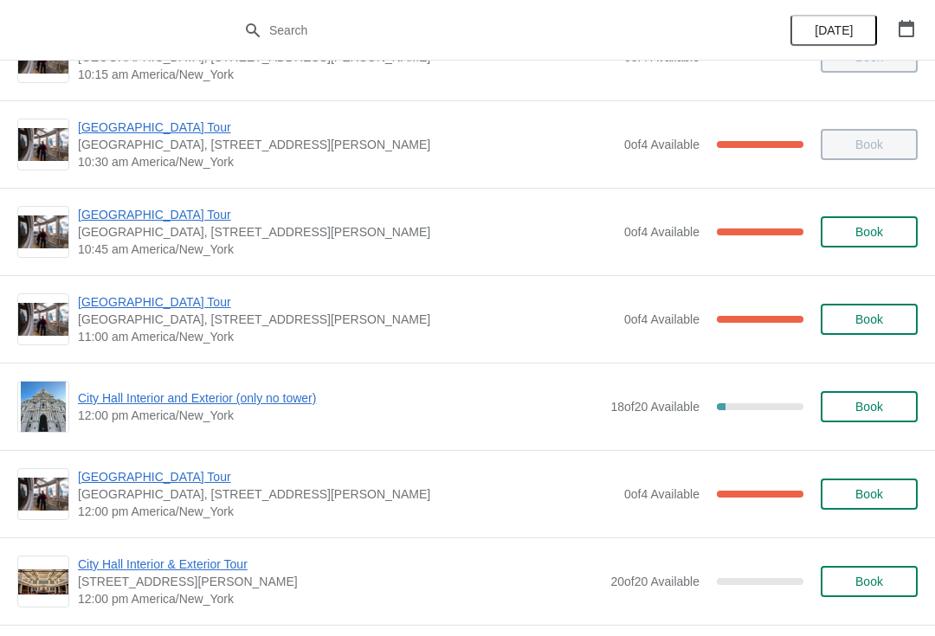
scroll to position [406, 0]
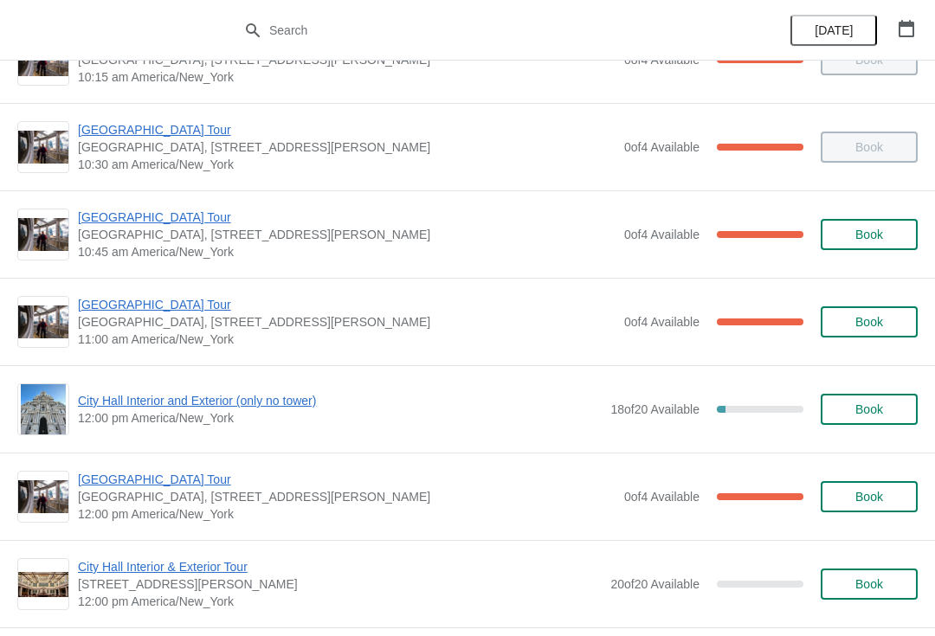
click at [185, 306] on span "[GEOGRAPHIC_DATA] Tour" at bounding box center [346, 304] width 537 height 17
